Goal: Information Seeking & Learning: Check status

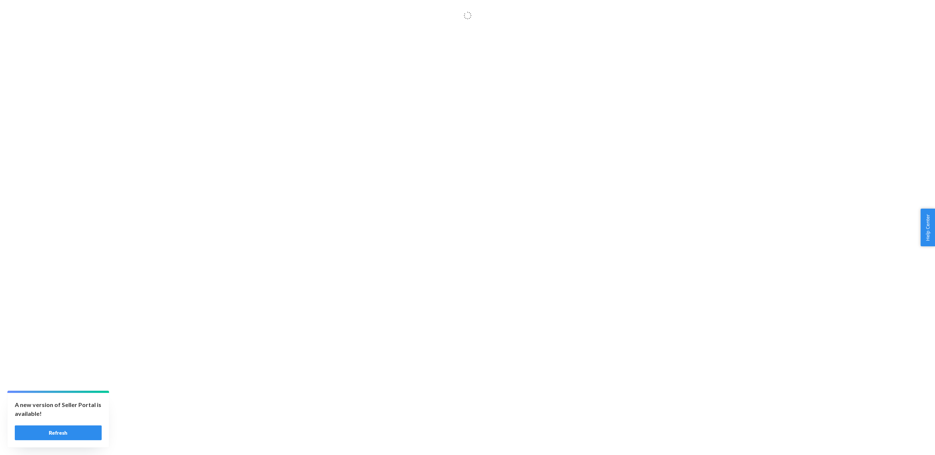
click at [73, 435] on button "Refresh" at bounding box center [58, 433] width 87 height 15
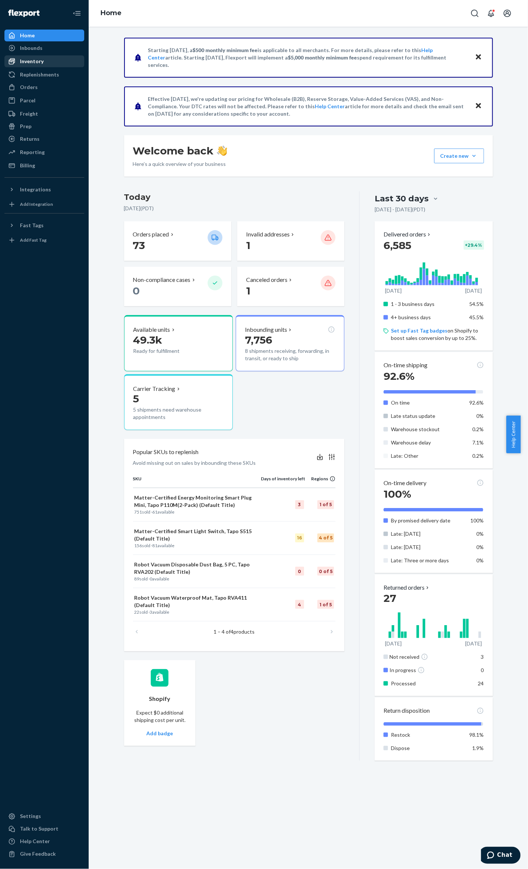
drag, startPoint x: 37, startPoint y: 57, endPoint x: 41, endPoint y: 59, distance: 4.6
click at [36, 58] on div "Inventory" at bounding box center [44, 61] width 78 height 10
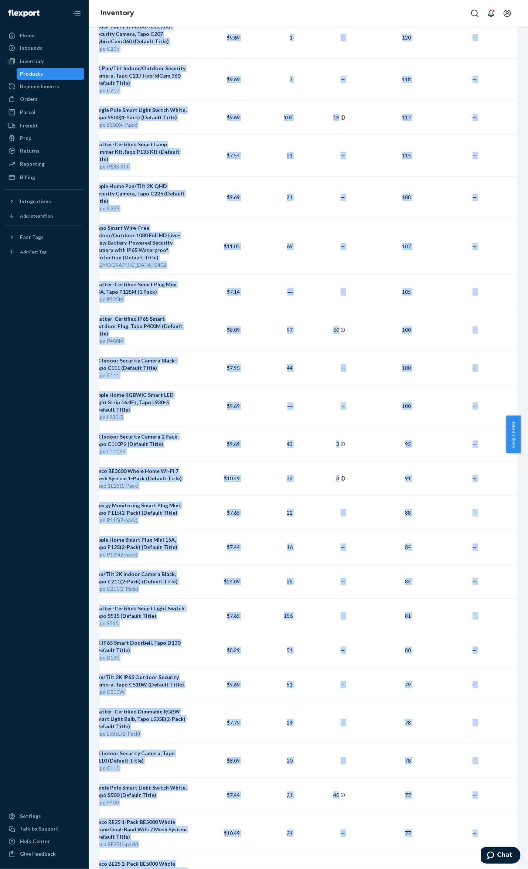
scroll to position [0, 67]
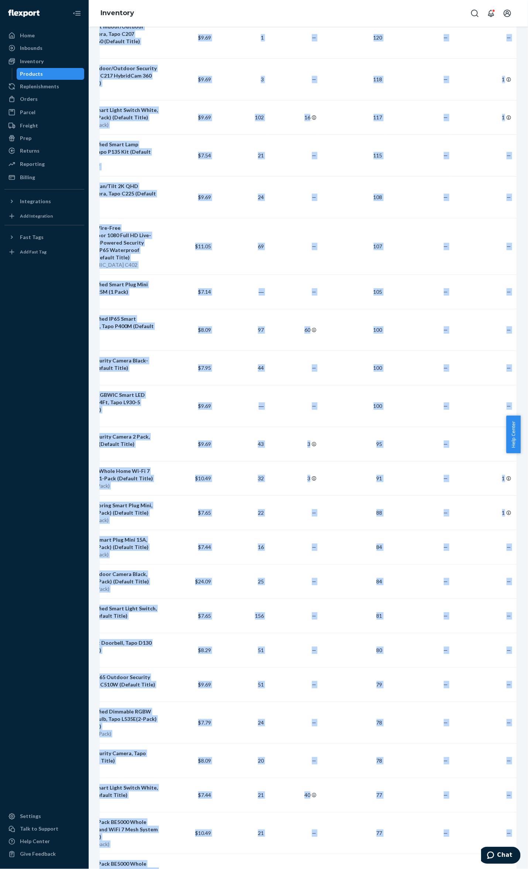
drag, startPoint x: 123, startPoint y: 116, endPoint x: 503, endPoint y: 803, distance: 785.6
copy table "Lore Ipsumdolors Ame 92c Adipis Elitsed DOE Temporincid Utlabor Etdolor Magnaal…"
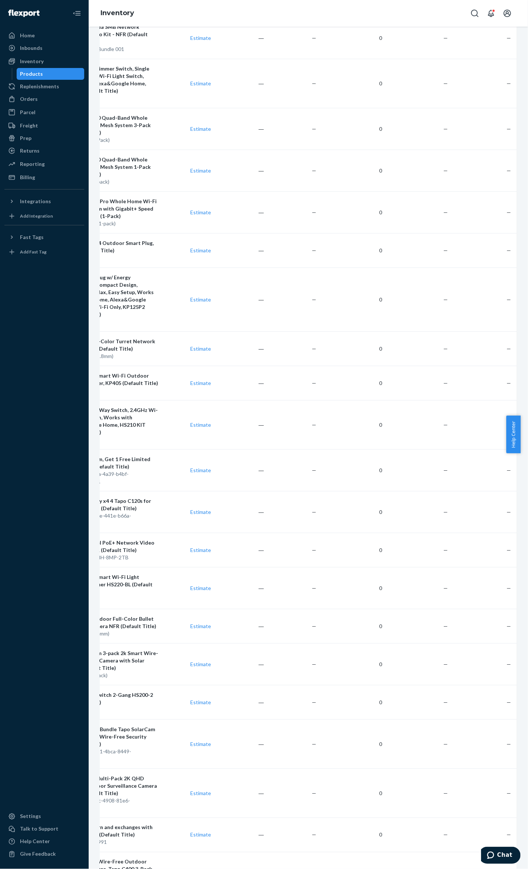
scroll to position [3354, 0]
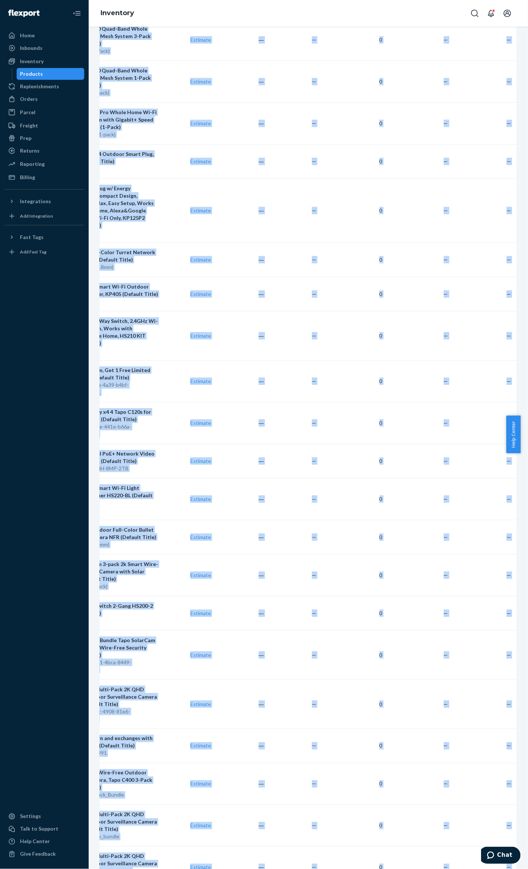
drag, startPoint x: 120, startPoint y: 118, endPoint x: 508, endPoint y: 804, distance: 788.7
copy table "Lore Ipsumdolors Ame 62c Adipis Elitsed DOE Temporincid Utlabor Etdolor Magnaal…"
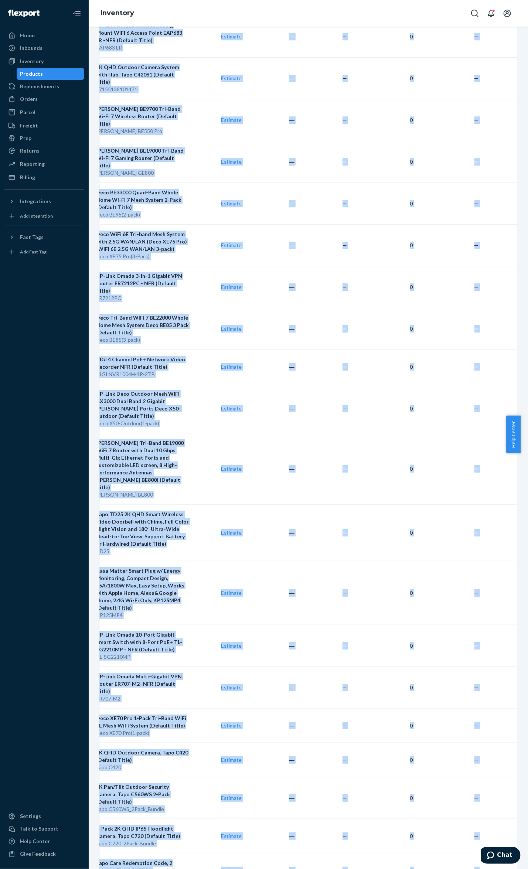
scroll to position [0, 67]
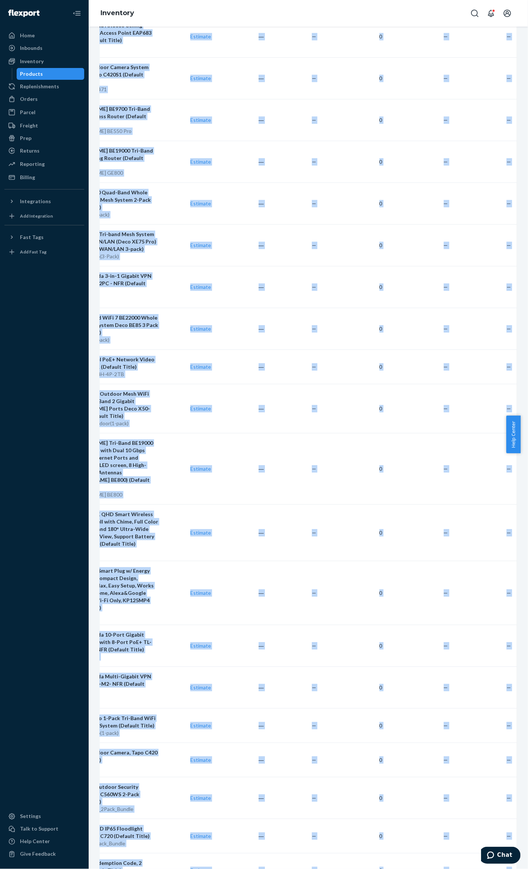
drag, startPoint x: 123, startPoint y: 117, endPoint x: 507, endPoint y: 803, distance: 786.6
copy table "Lore Ipsumdolors Ame 34c Adipis Elitsed DOE Temporincid Utlabor Etdolor Magnaal…"
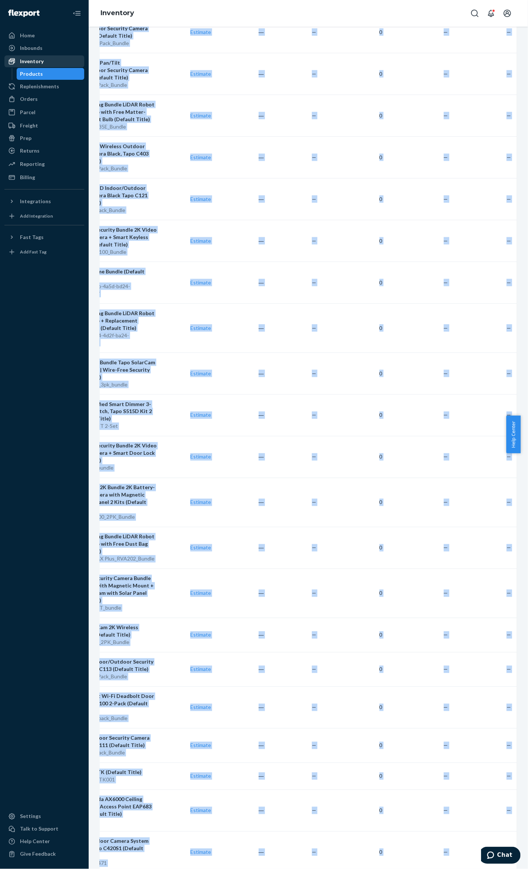
scroll to position [1917, 0]
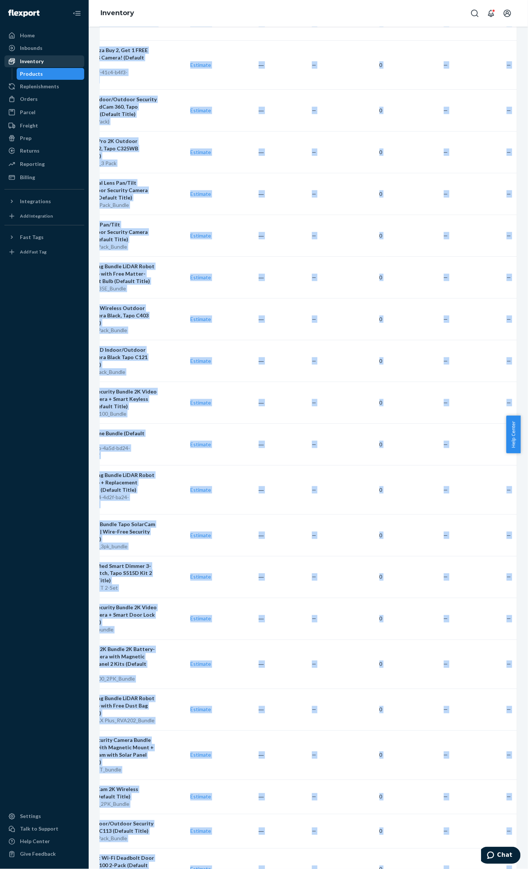
click at [49, 61] on div "Inventory" at bounding box center [44, 61] width 78 height 10
click at [46, 60] on div "Inventory" at bounding box center [44, 61] width 78 height 10
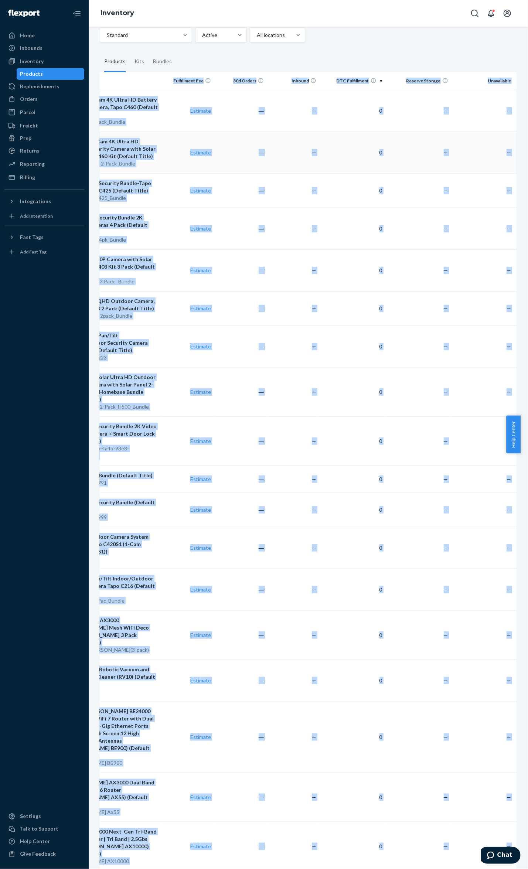
scroll to position [0, 0]
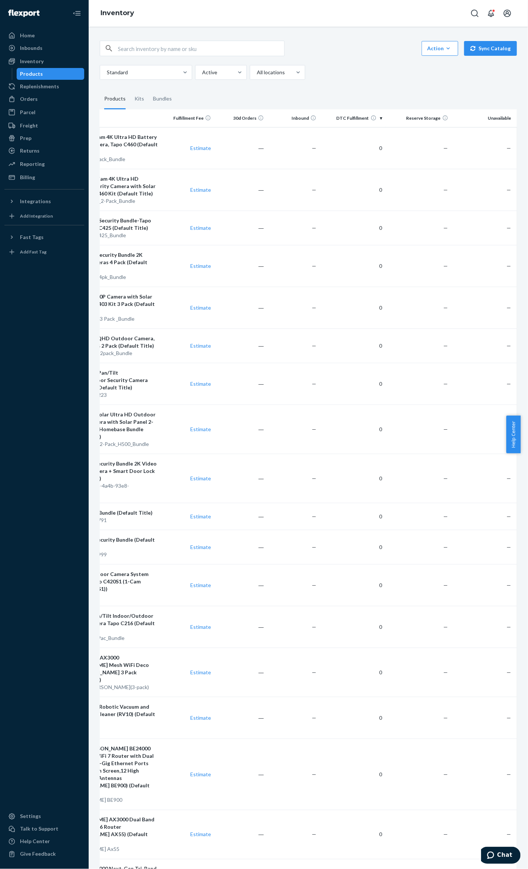
click at [179, 48] on input "text" at bounding box center [201, 48] width 166 height 15
paste input "[DEMOGRAPHIC_DATA] C425"
type input "[DEMOGRAPHIC_DATA] C425"
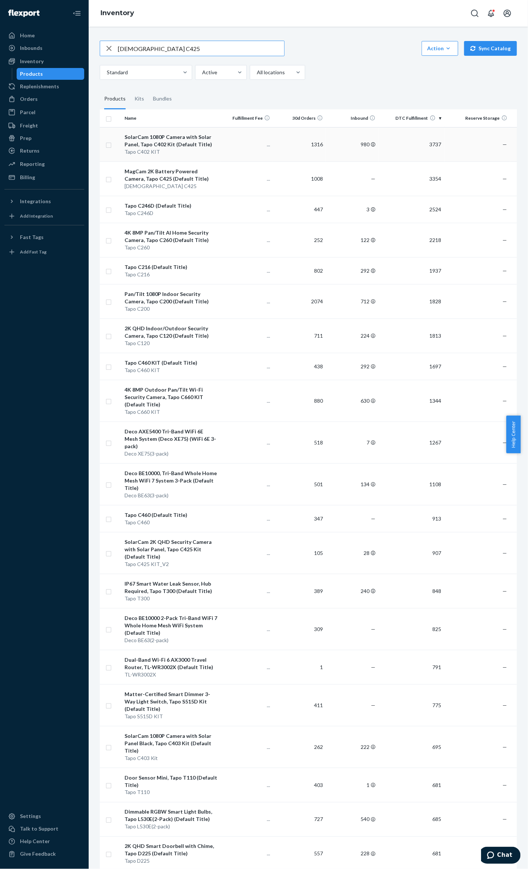
type input "[DEMOGRAPHIC_DATA] C425"
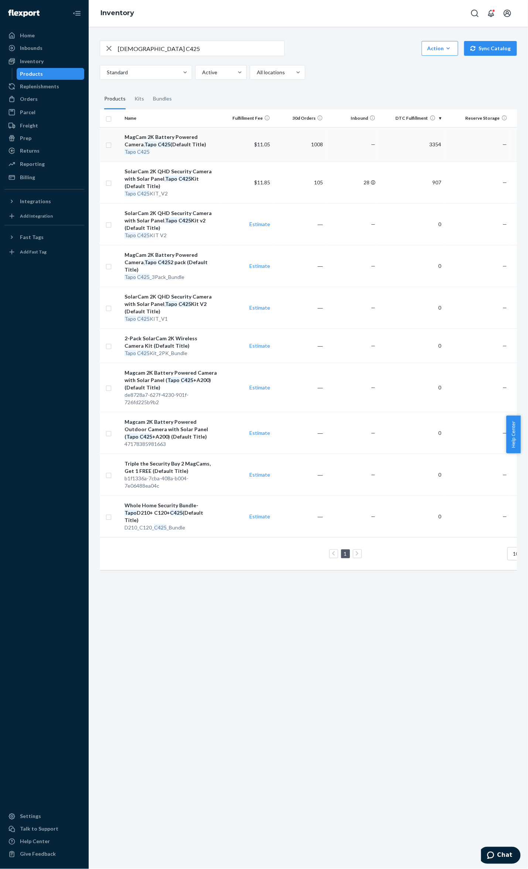
click at [150, 131] on td "MagCam 2K Battery Powered Camera, Tapo C425 (Default Title) Tapo C425" at bounding box center [171, 144] width 99 height 34
